Goal: Navigation & Orientation: Find specific page/section

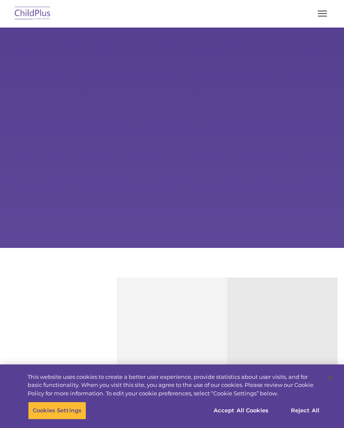
type input ""
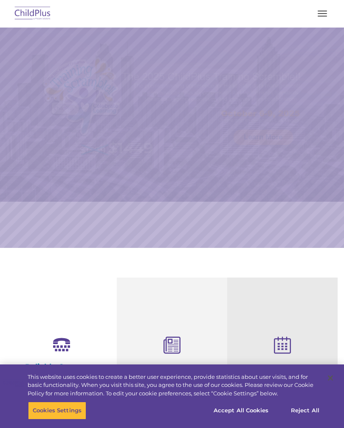
select select "MEDIUM"
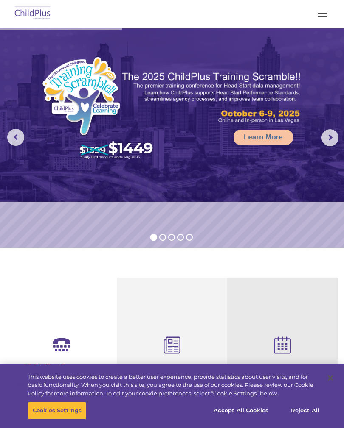
click at [321, 13] on span "button" at bounding box center [321, 13] width 9 height 1
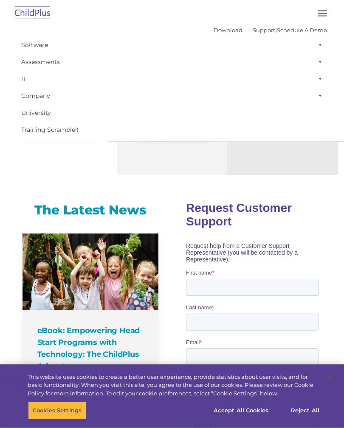
scroll to position [364, 0]
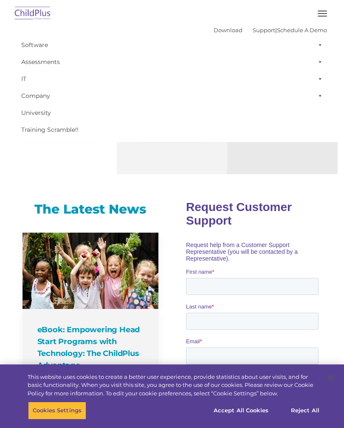
click at [69, 189] on div "The Latest News eBook: Empowering Head Start Programs with Technology: The Chil…" at bounding box center [89, 327] width 163 height 285
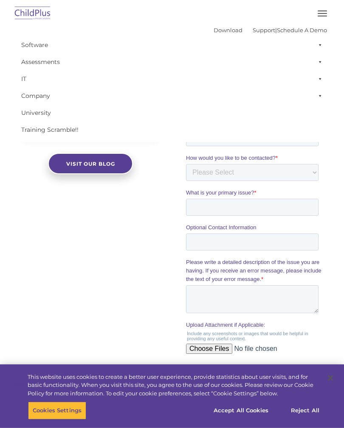
scroll to position [652, 0]
click at [115, 294] on div "The Latest News eBook: Empowering Head Start Programs with Technology: The Chil…" at bounding box center [172, 161] width 344 height 534
click at [320, 13] on span "button" at bounding box center [321, 13] width 9 height 1
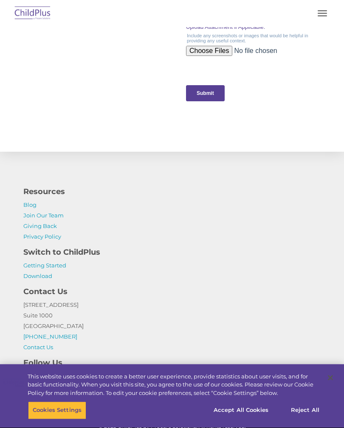
scroll to position [950, 0]
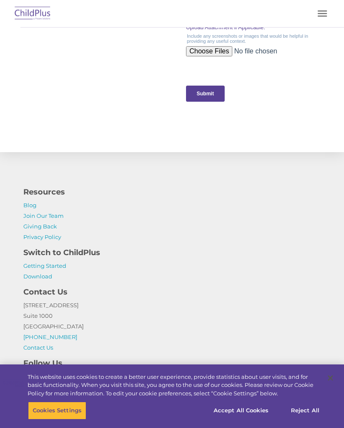
click at [210, 87] on input "Submit" at bounding box center [204, 94] width 39 height 16
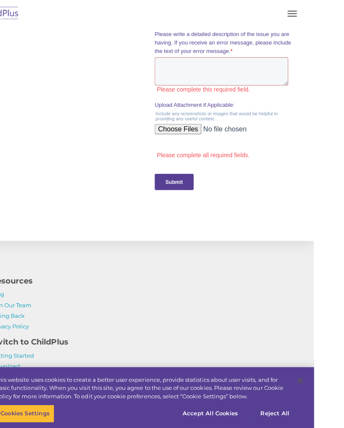
scroll to position [923, 0]
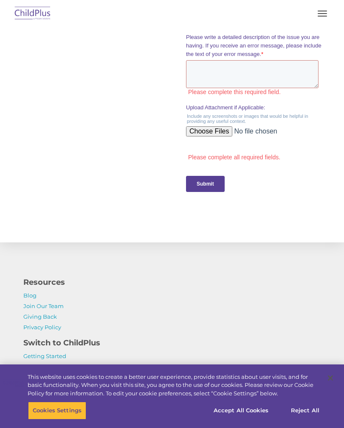
click at [330, 8] on button "button" at bounding box center [322, 14] width 18 height 14
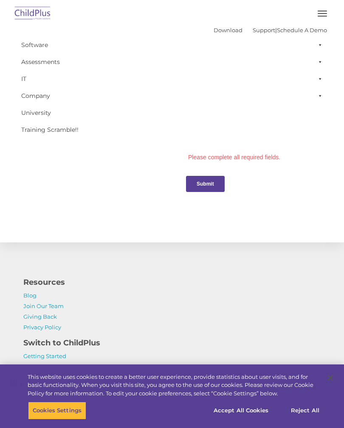
click at [63, 63] on link "Assessments" at bounding box center [172, 61] width 310 height 17
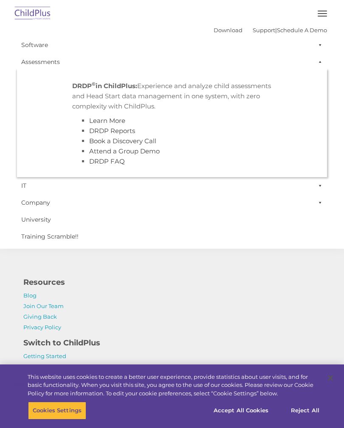
click at [208, 232] on link "Training Scramble!!" at bounding box center [172, 236] width 310 height 17
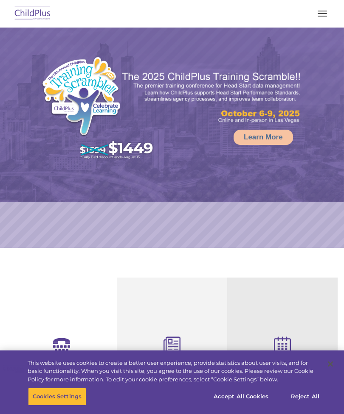
select select "MEDIUM"
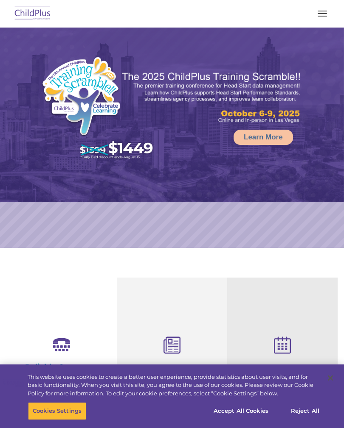
select select "MEDIUM"
